Goal: Information Seeking & Learning: Learn about a topic

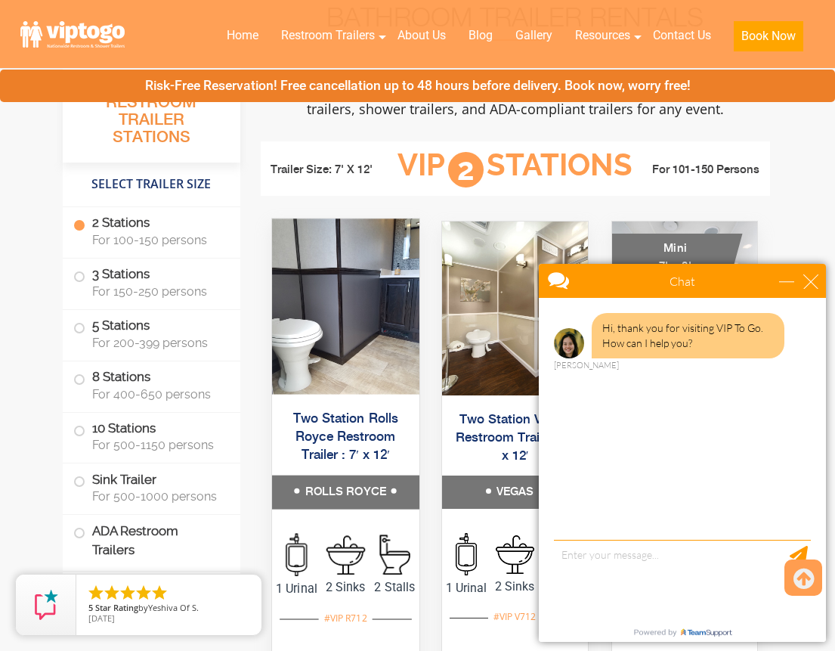
scroll to position [615, 0]
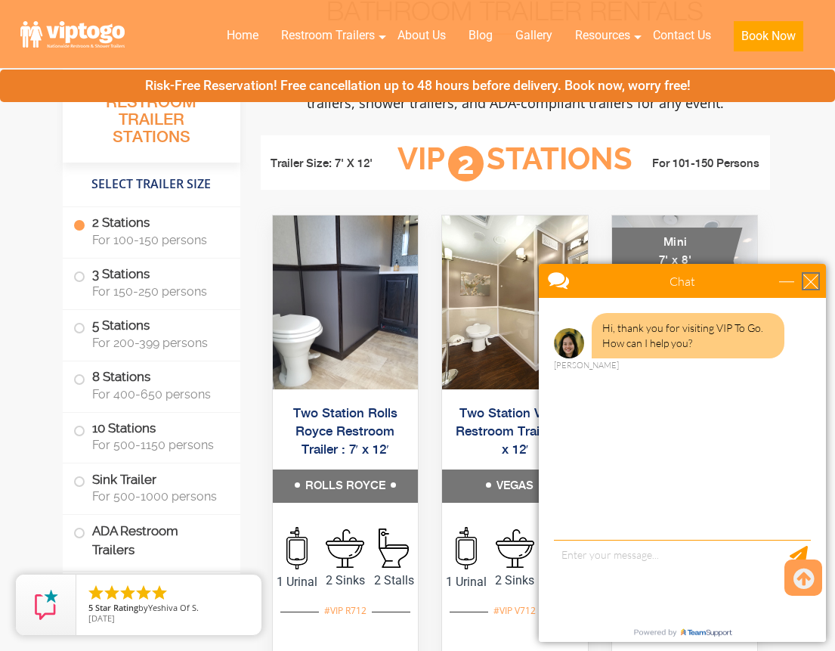
click at [812, 277] on div "close" at bounding box center [811, 281] width 15 height 15
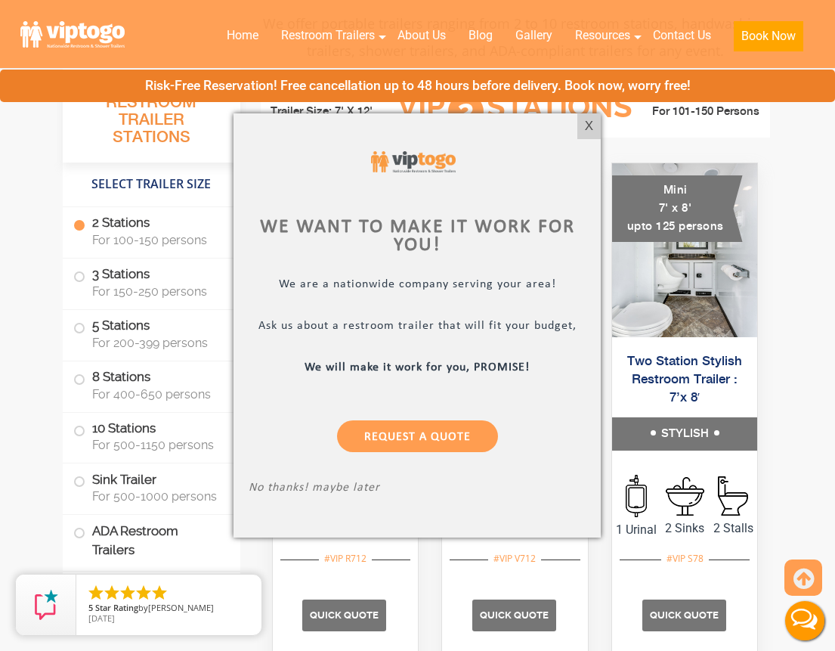
scroll to position [670, 0]
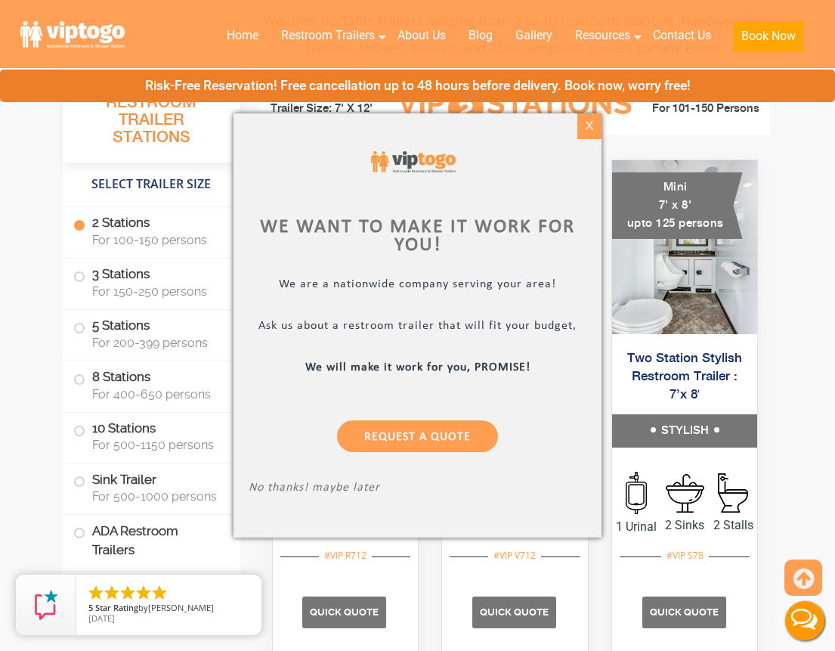
click at [588, 129] on div "X" at bounding box center [589, 126] width 23 height 26
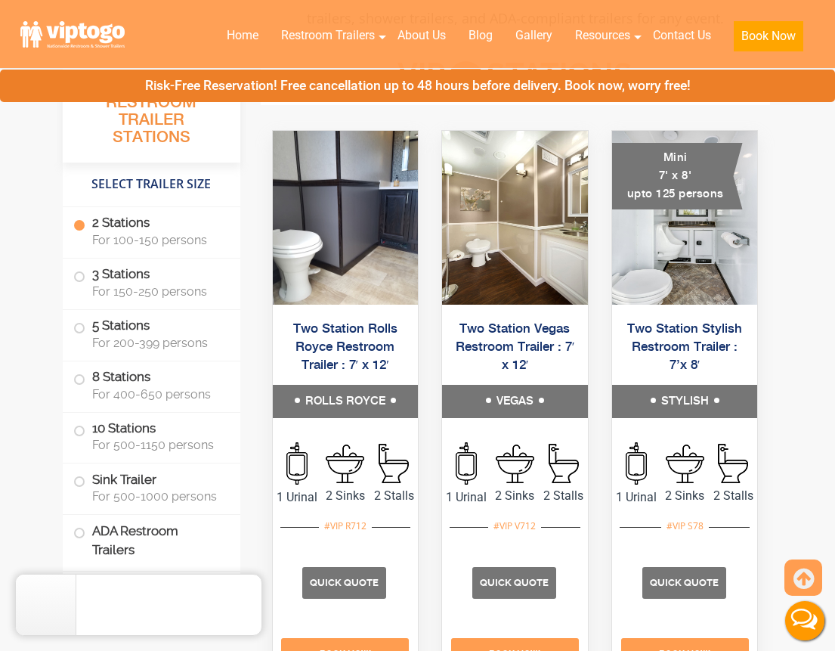
scroll to position [701, 0]
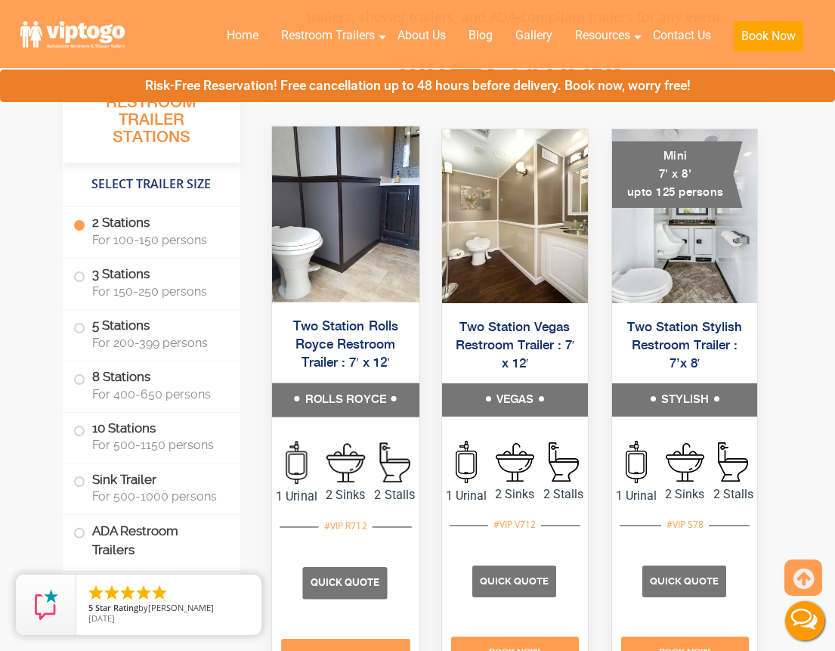
click at [361, 370] on link "Two Station Rolls Royce Restroom Trailer : 7′ x 12′" at bounding box center [345, 345] width 105 height 51
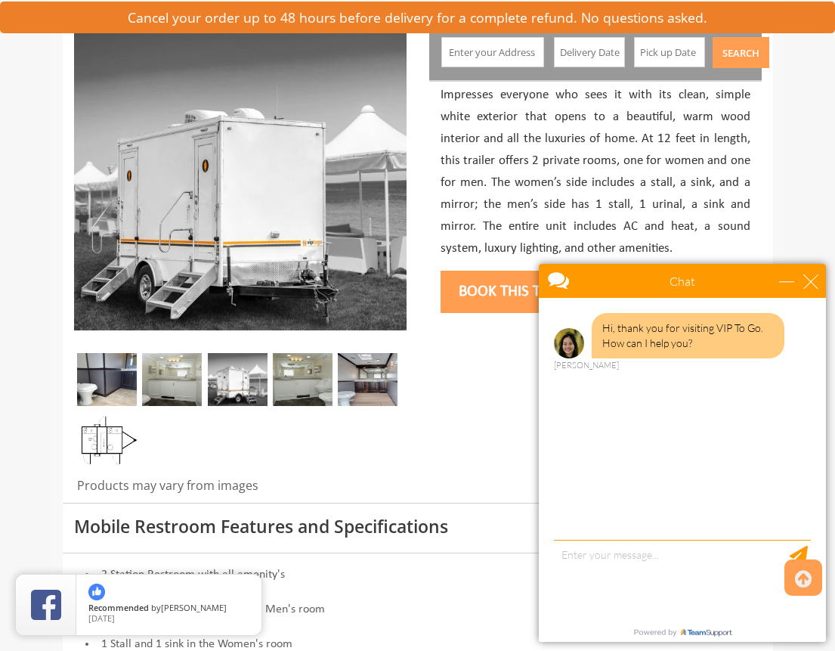
scroll to position [200, 0]
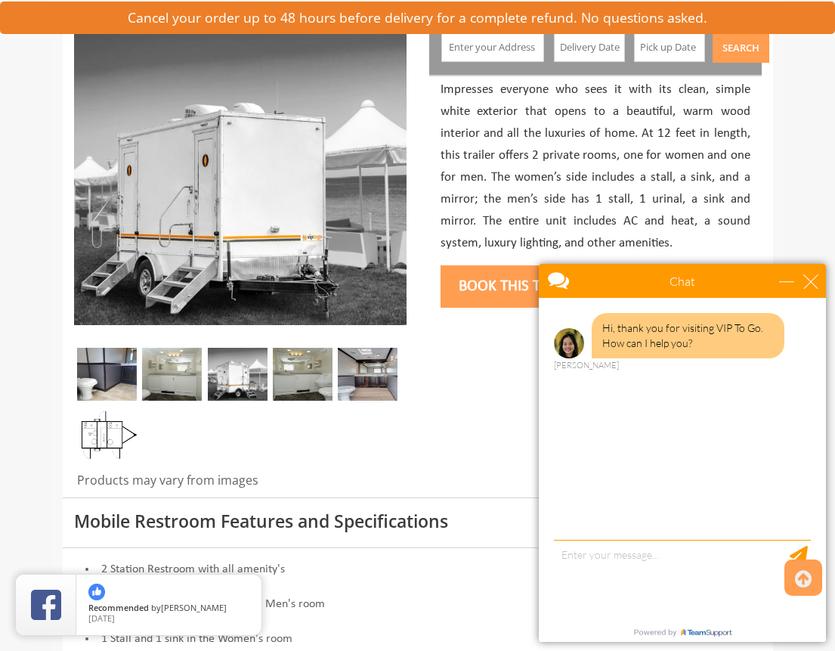
click at [108, 374] on img at bounding box center [107, 374] width 60 height 53
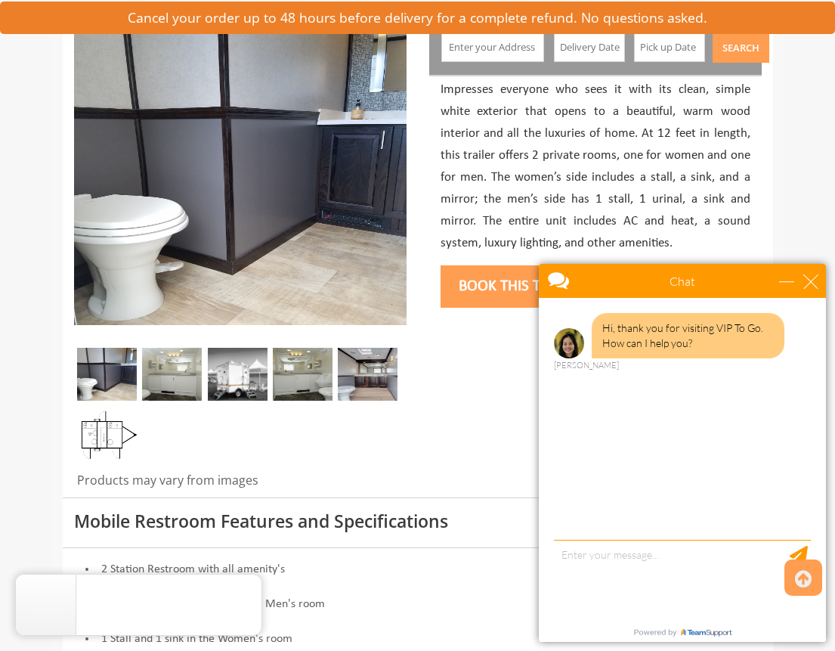
click at [157, 373] on img at bounding box center [172, 374] width 60 height 53
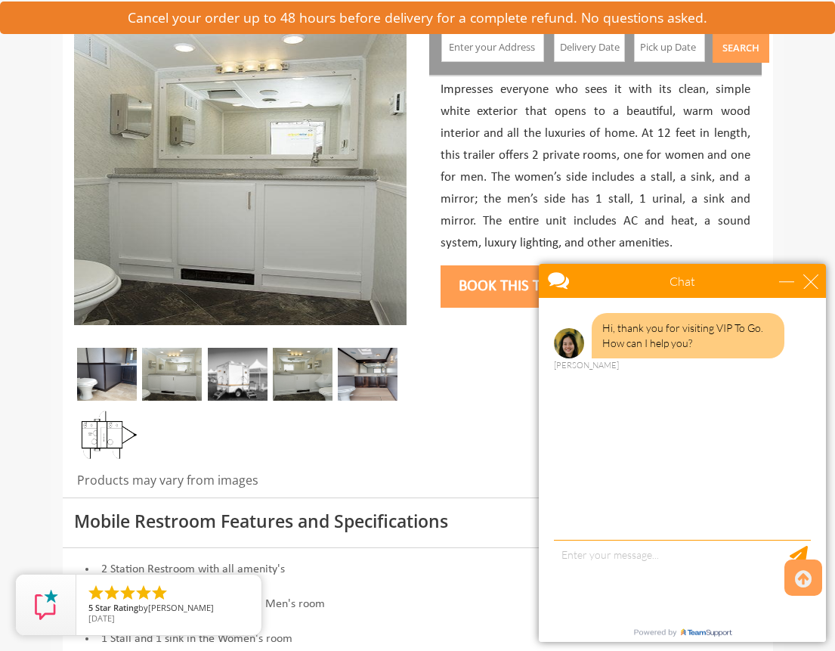
click at [232, 372] on img at bounding box center [238, 374] width 60 height 53
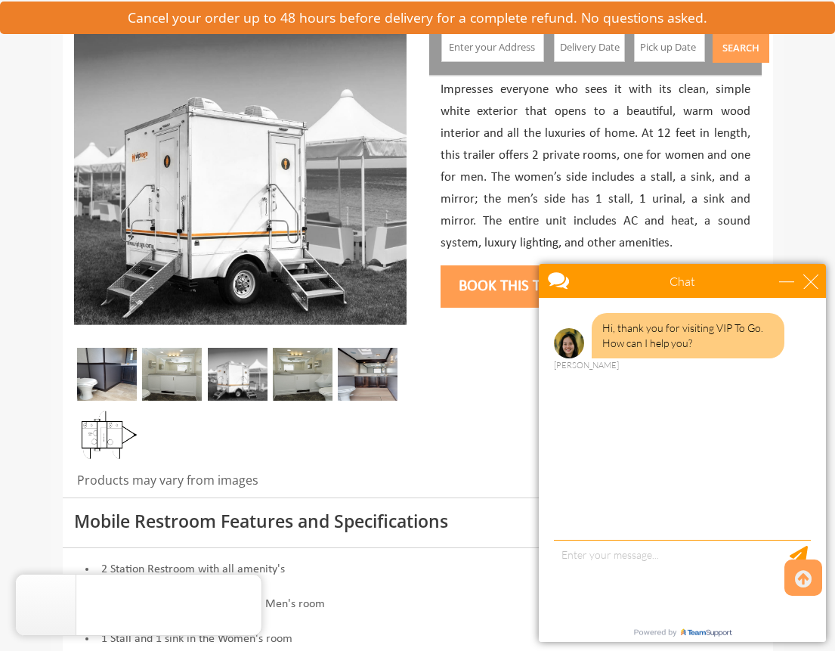
click at [311, 364] on img at bounding box center [303, 374] width 60 height 53
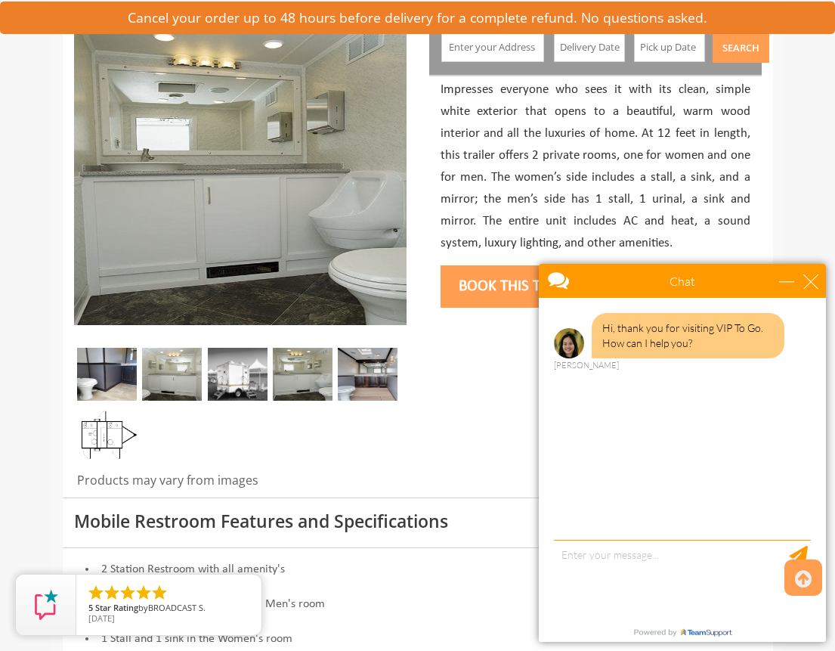
click at [367, 361] on img at bounding box center [368, 374] width 60 height 53
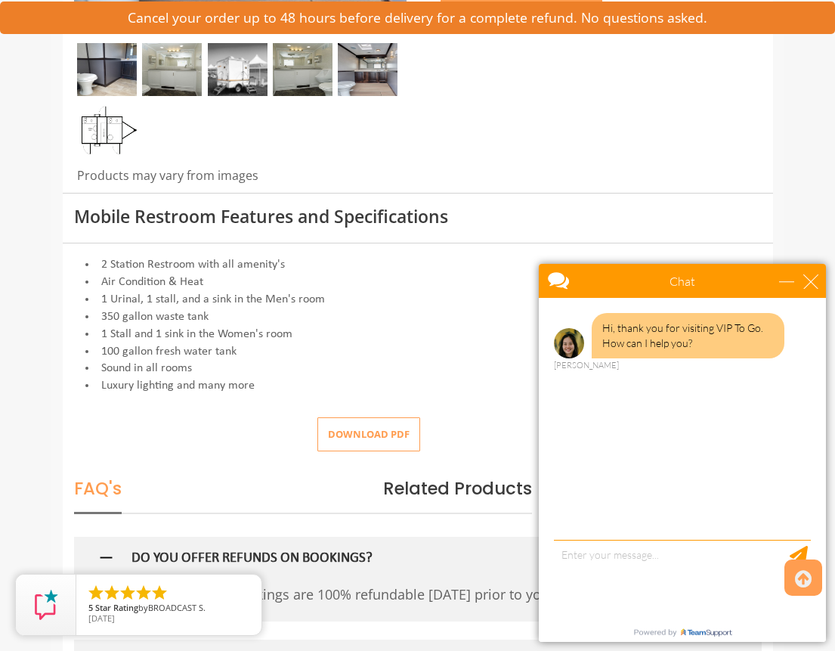
scroll to position [506, 0]
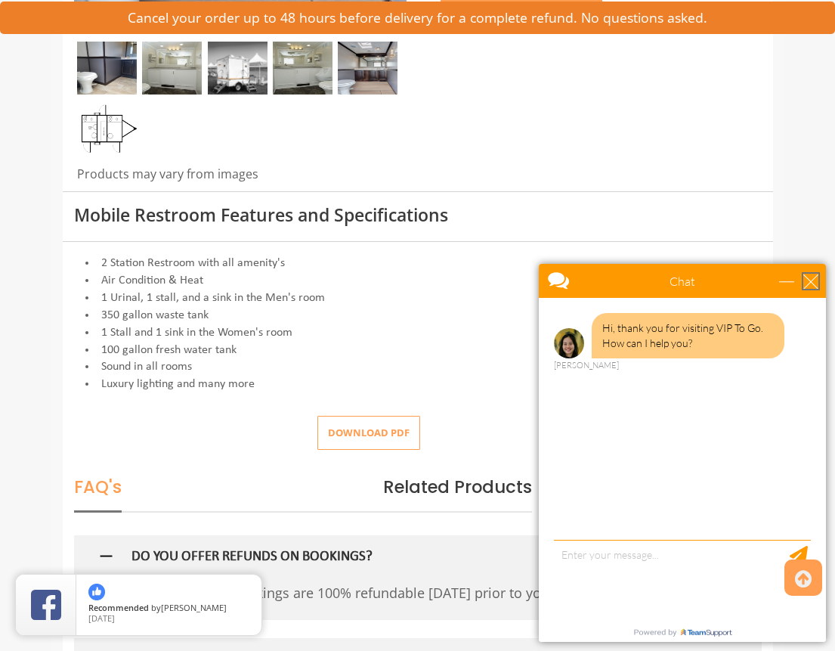
click at [813, 281] on div "close" at bounding box center [811, 281] width 15 height 15
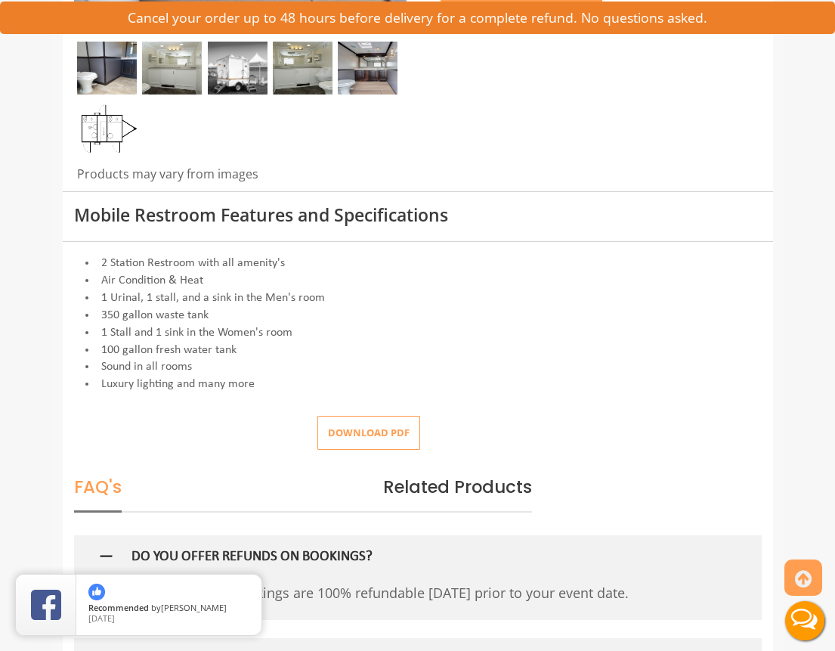
scroll to position [0, 0]
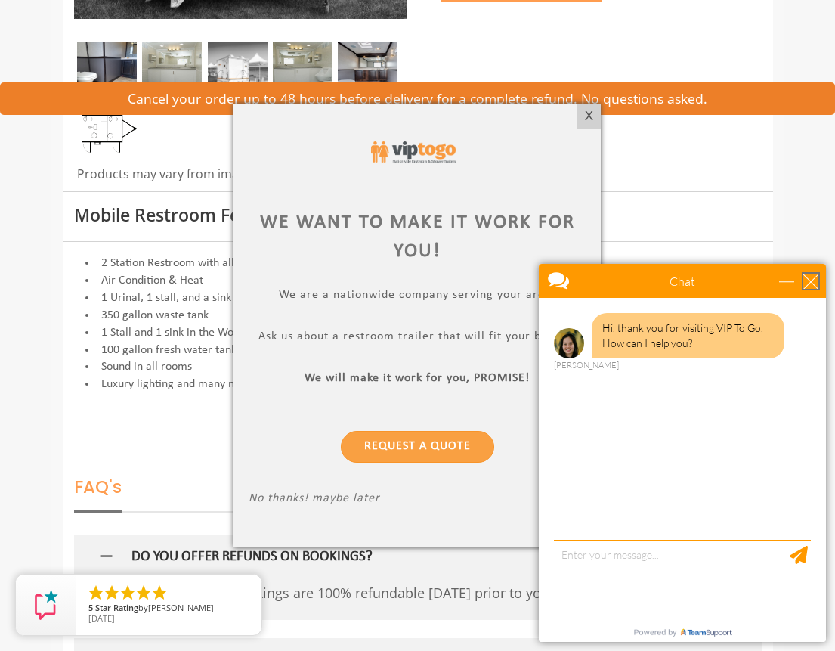
click at [807, 280] on div "close" at bounding box center [811, 281] width 15 height 15
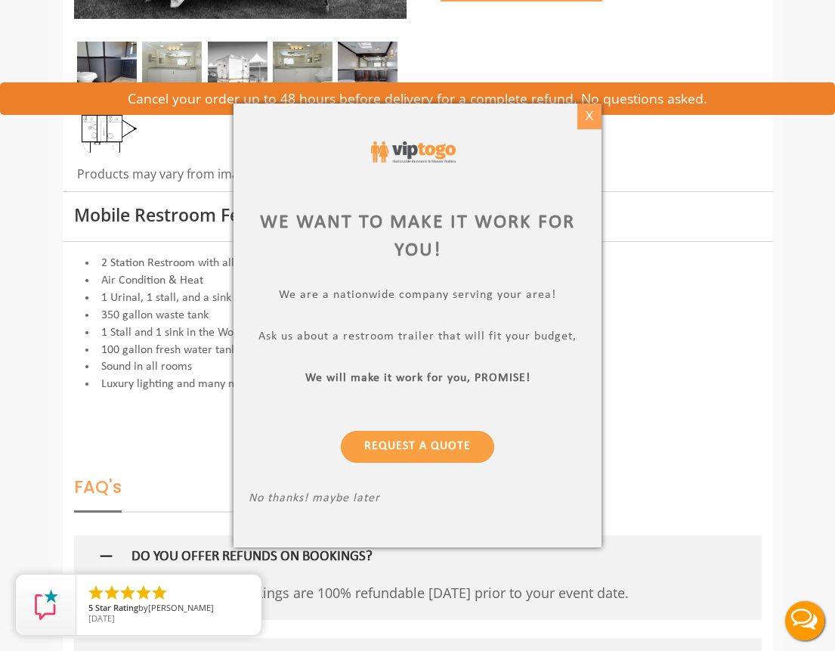
click at [588, 115] on div "X" at bounding box center [589, 117] width 23 height 26
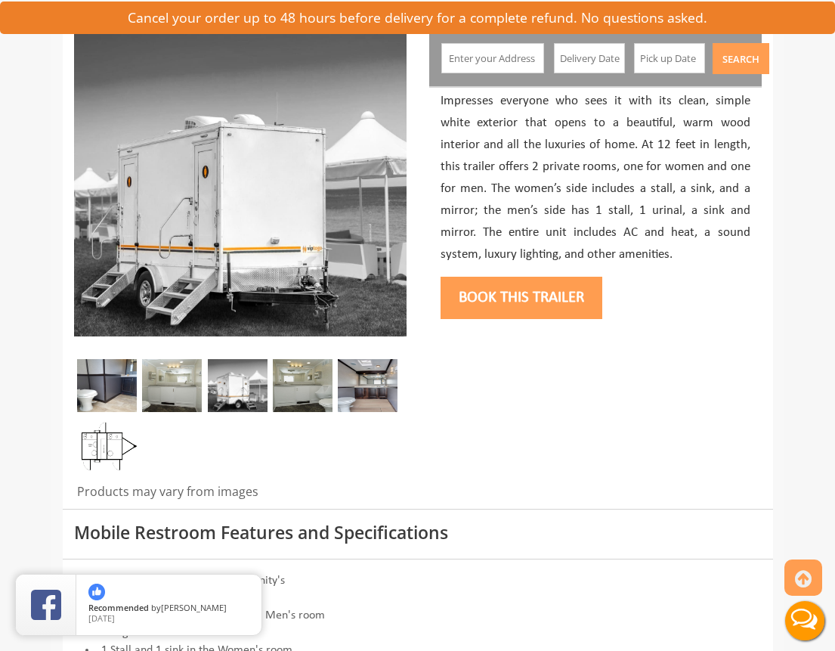
scroll to position [206, 0]
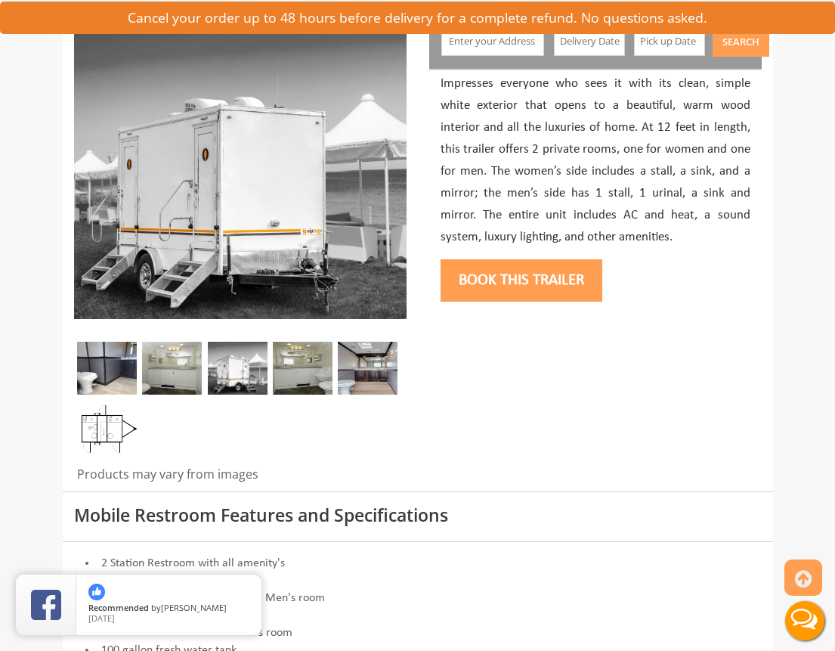
click at [186, 374] on img at bounding box center [172, 368] width 60 height 53
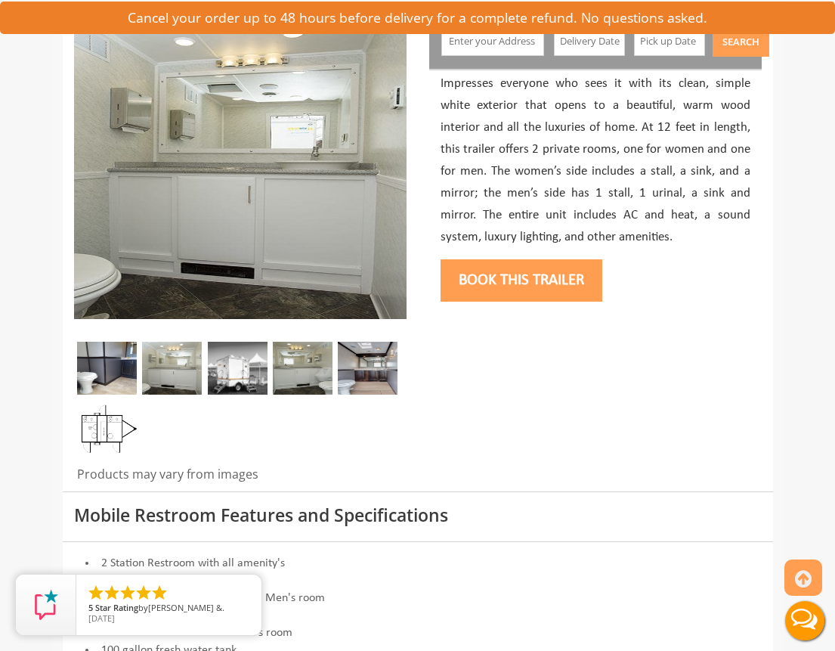
click at [243, 374] on img at bounding box center [238, 368] width 60 height 53
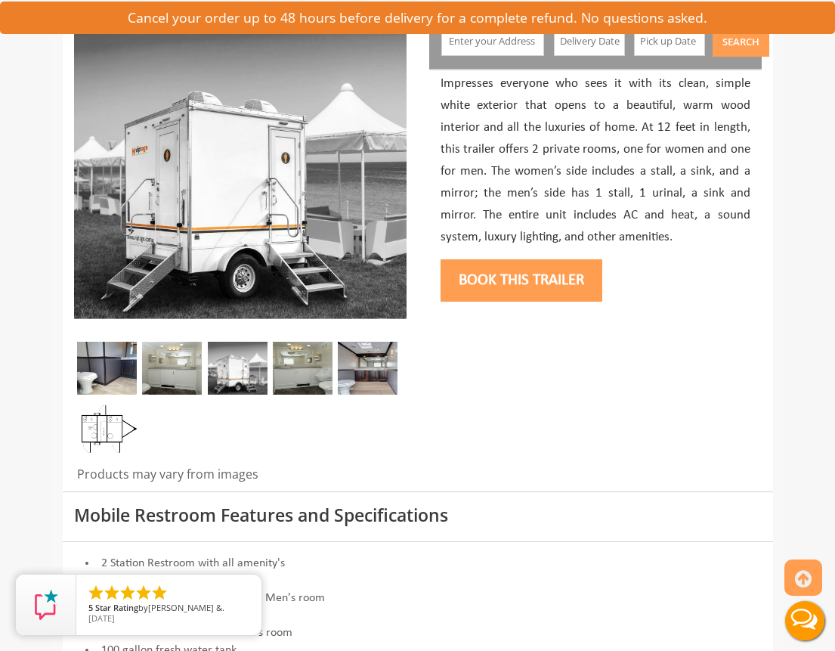
click at [306, 370] on img at bounding box center [303, 368] width 60 height 53
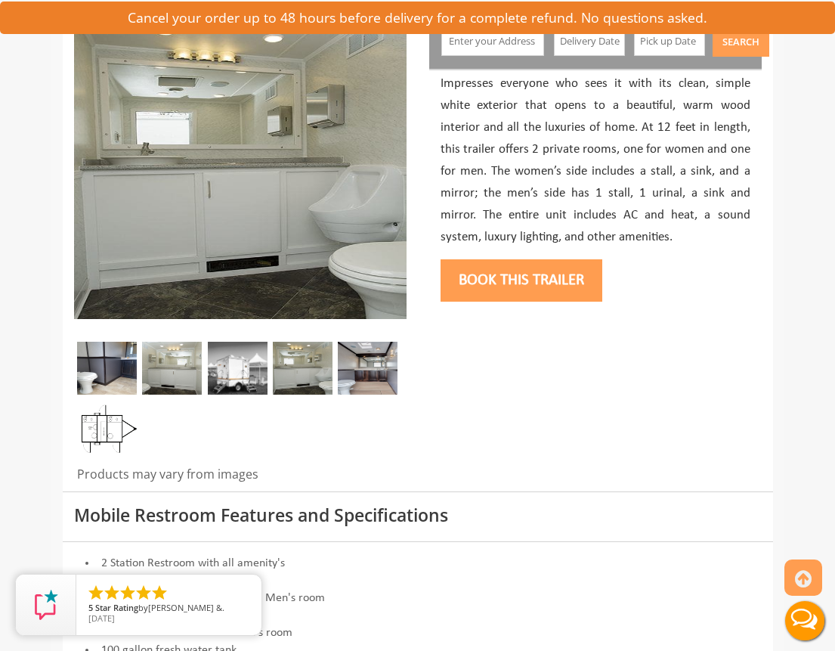
click at [358, 365] on img at bounding box center [368, 368] width 60 height 53
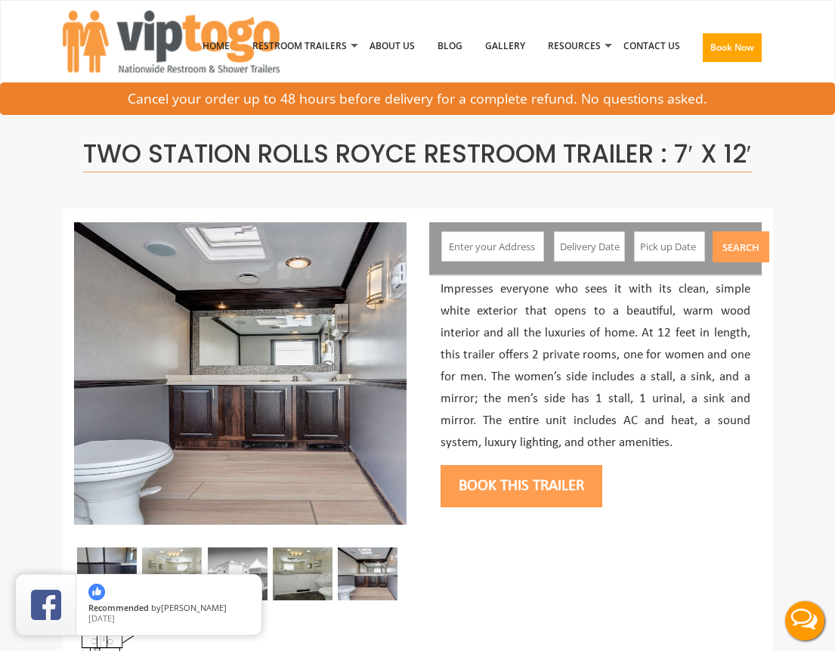
scroll to position [0, 0]
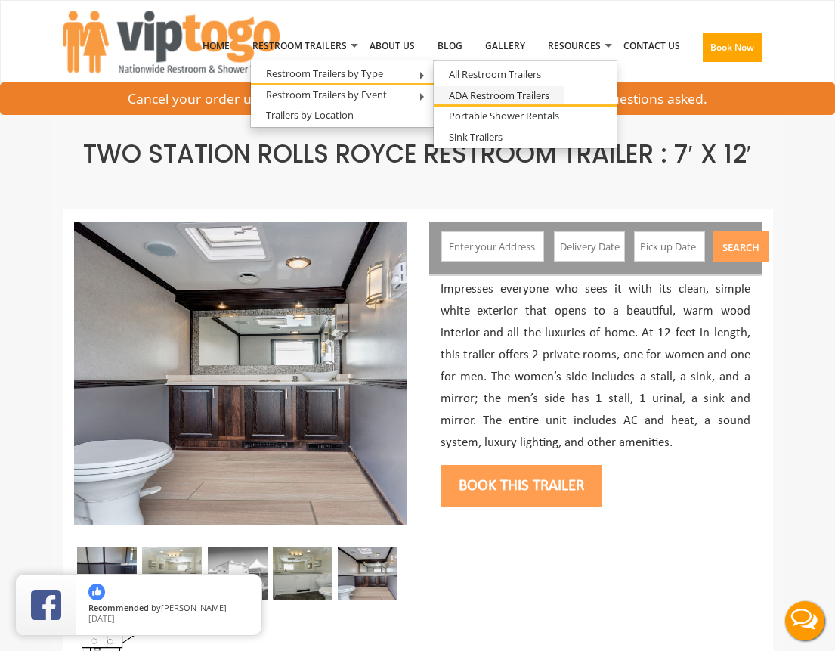
click at [513, 93] on link "ADA Restroom Trailers" at bounding box center [499, 95] width 131 height 19
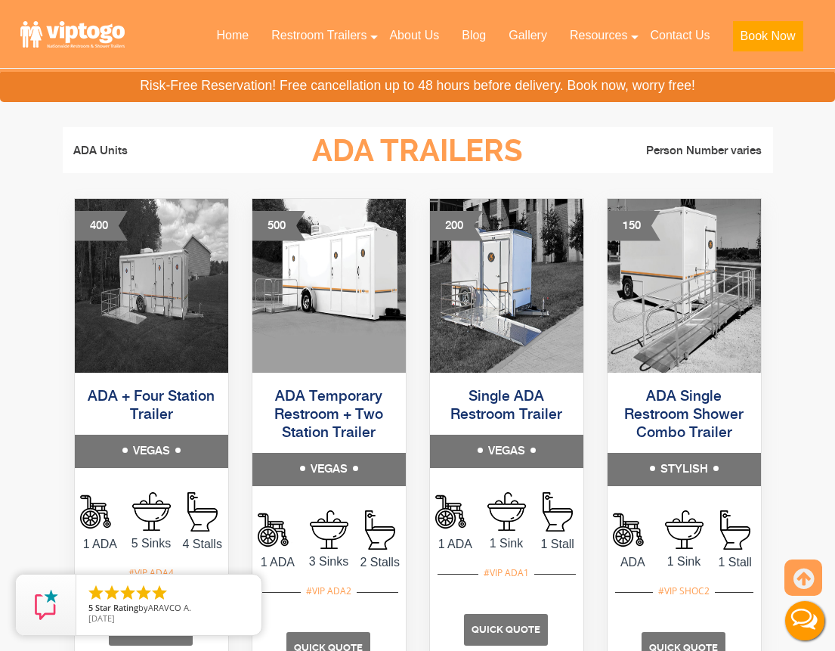
scroll to position [754, 0]
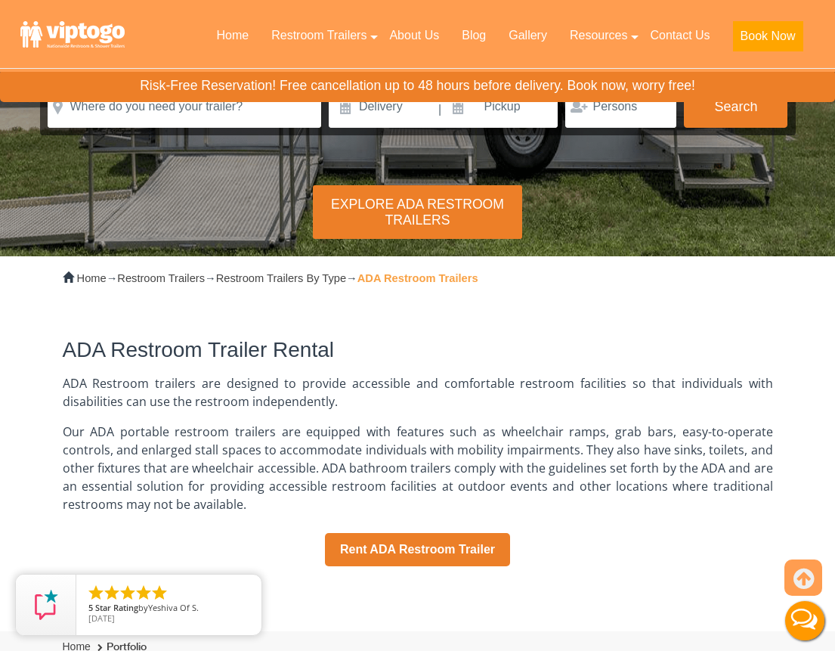
scroll to position [146, 0]
